Goal: Task Accomplishment & Management: Complete application form

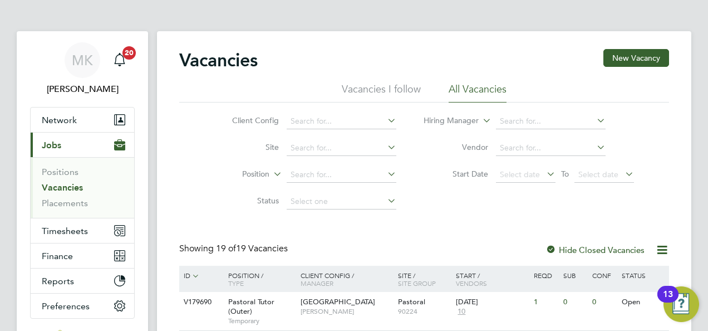
click at [76, 185] on link "Vacancies" at bounding box center [62, 187] width 41 height 11
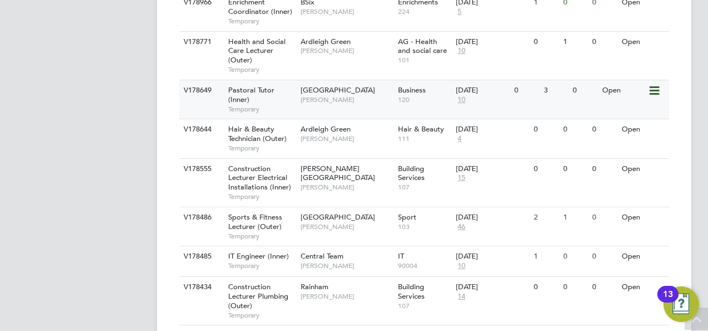
scroll to position [612, 0]
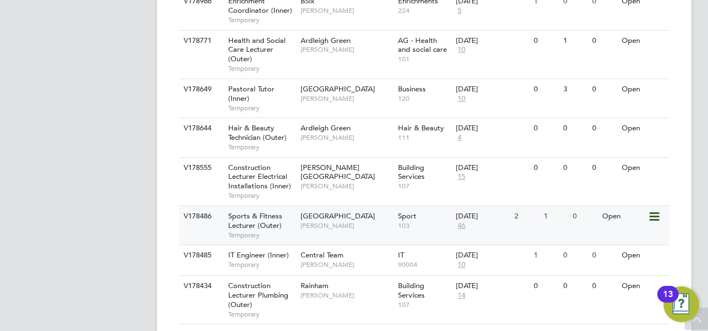
click at [282, 206] on div "Sports & Fitness Lecturer (Outer) Temporary" at bounding box center [259, 225] width 78 height 38
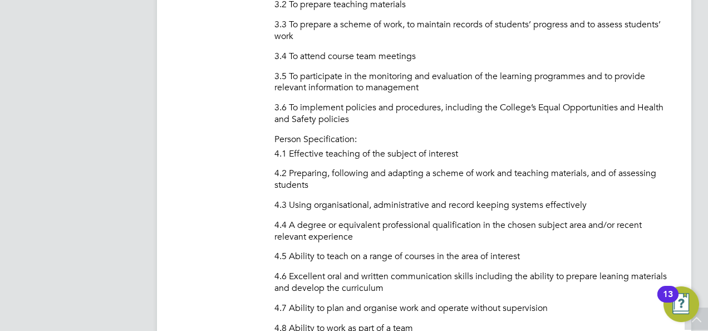
scroll to position [1559, 0]
